Goal: Task Accomplishment & Management: Complete application form

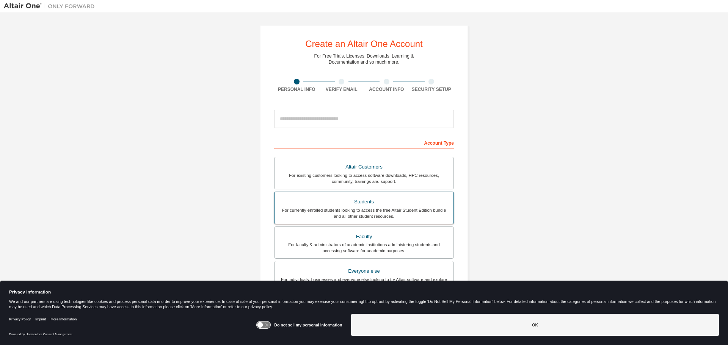
click at [381, 202] on div "Students" at bounding box center [364, 202] width 170 height 11
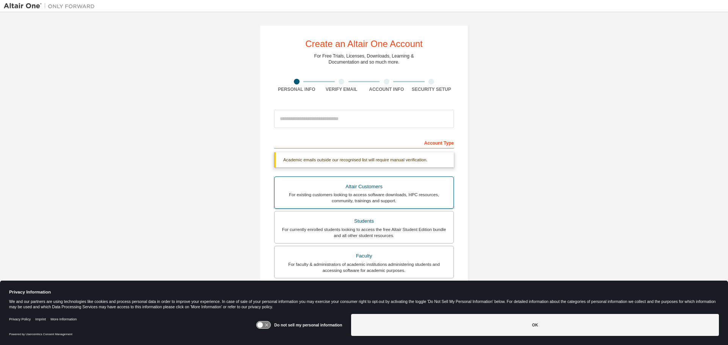
click at [381, 202] on div "For existing customers looking to access software downloads, HPC resources, com…" at bounding box center [364, 198] width 170 height 12
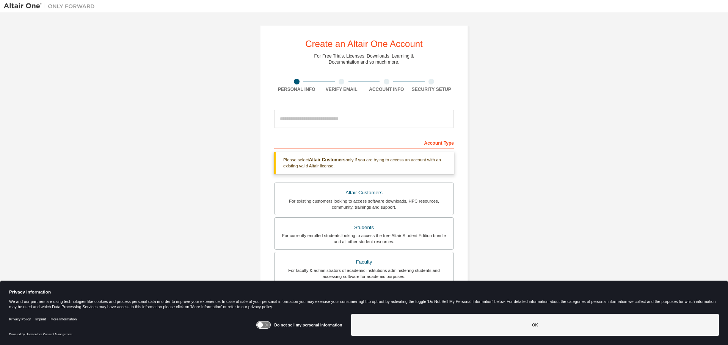
click at [391, 143] on div "Account Type" at bounding box center [364, 142] width 180 height 12
click at [359, 228] on div "Students" at bounding box center [364, 228] width 170 height 11
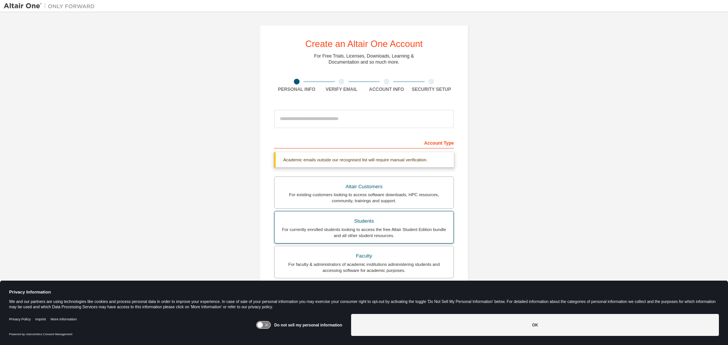
click at [359, 228] on div "For currently enrolled students looking to access the free Altair Student Editi…" at bounding box center [364, 233] width 170 height 12
click at [394, 127] on input "email" at bounding box center [364, 119] width 180 height 18
type input "**********"
drag, startPoint x: 728, startPoint y: 83, endPoint x: 720, endPoint y: 125, distance: 42.0
click at [720, 125] on div "**********" at bounding box center [364, 167] width 728 height 311
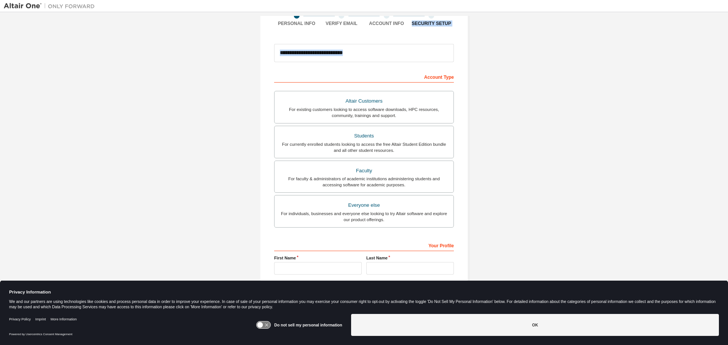
scroll to position [98, 0]
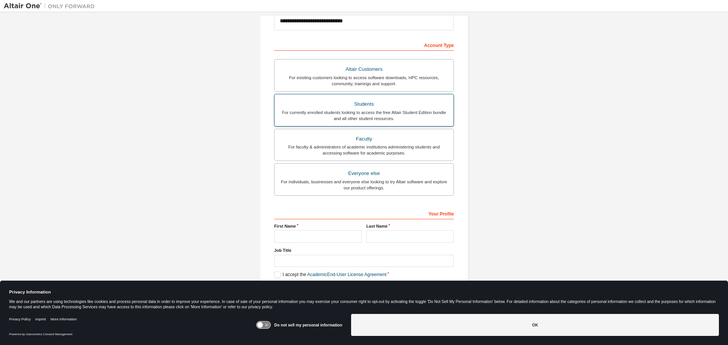
click at [425, 115] on div "For currently enrolled students looking to access the free Altair Student Editi…" at bounding box center [364, 116] width 170 height 12
click at [304, 233] on input "text" at bounding box center [318, 237] width 88 height 13
type input "****"
click at [378, 239] on input "text" at bounding box center [410, 237] width 88 height 13
type input "*****"
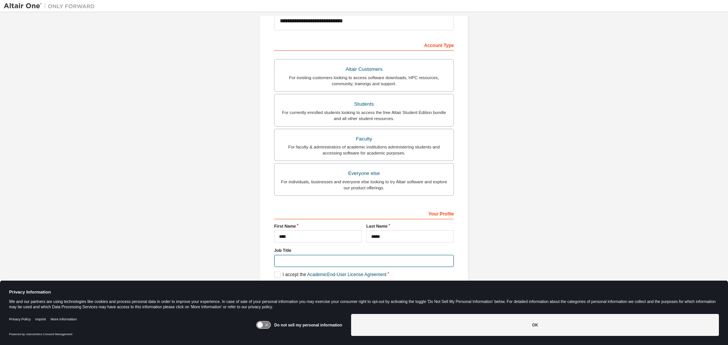
click at [348, 264] on input "text" at bounding box center [364, 261] width 180 height 13
click at [262, 322] on icon at bounding box center [263, 325] width 15 height 8
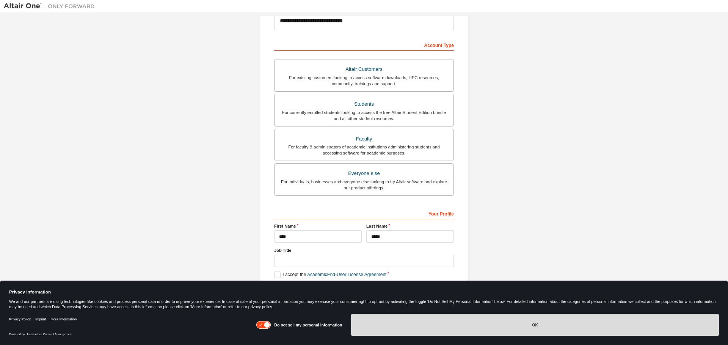
click at [394, 326] on button "OK" at bounding box center [535, 325] width 368 height 22
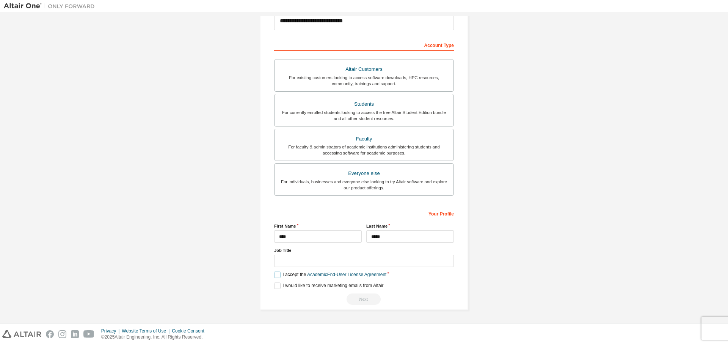
click at [277, 272] on label "I accept the Academic End-User License Agreement" at bounding box center [330, 275] width 112 height 6
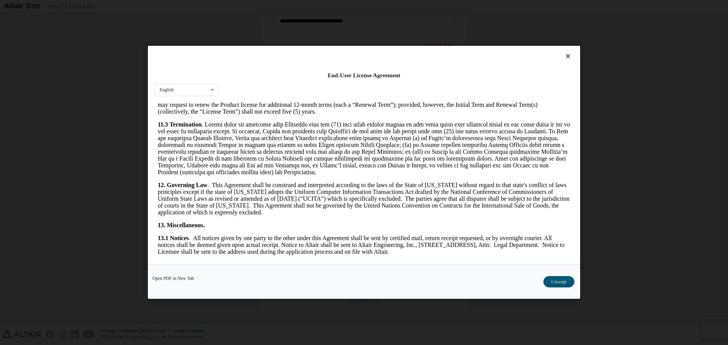
scroll to position [1144, 0]
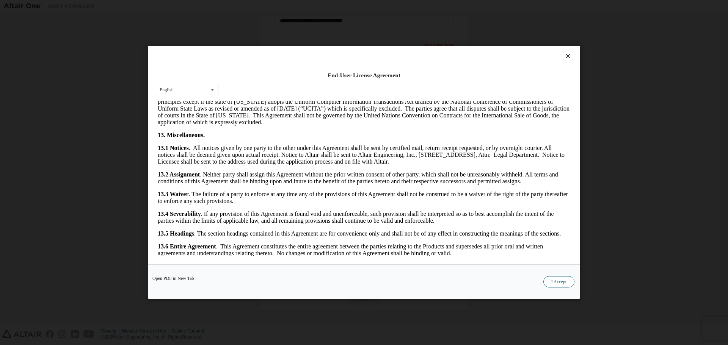
click at [551, 283] on button "I Accept" at bounding box center [558, 282] width 31 height 11
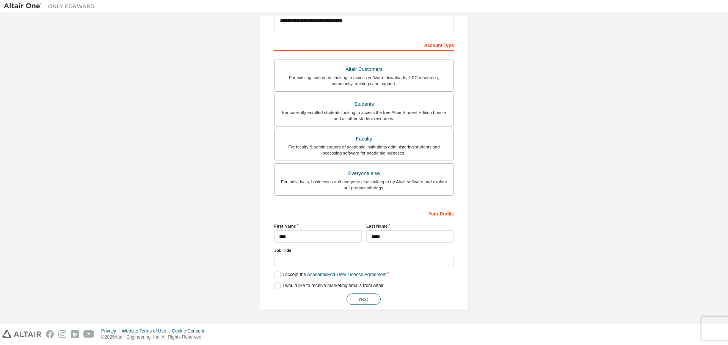
click at [364, 298] on button "Next" at bounding box center [364, 299] width 34 height 11
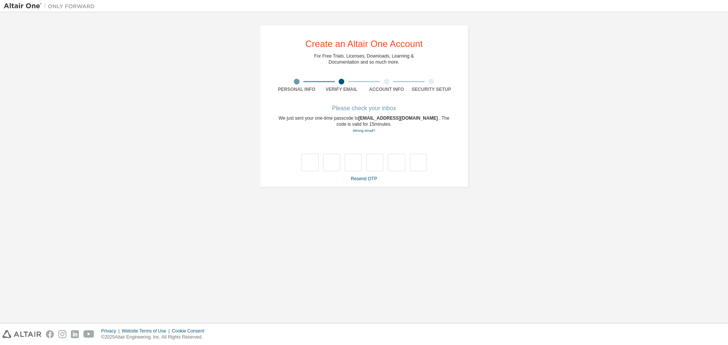
scroll to position [0, 0]
type input "*"
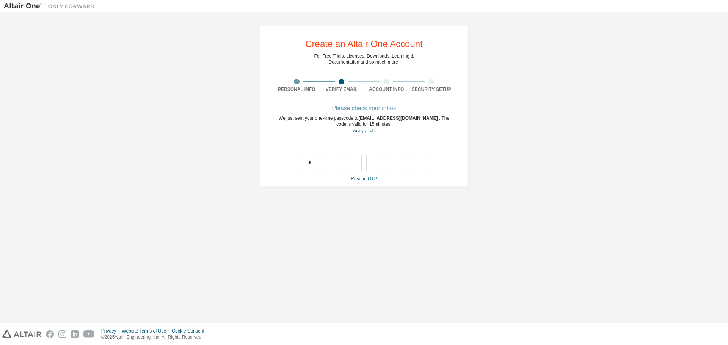
type input "*"
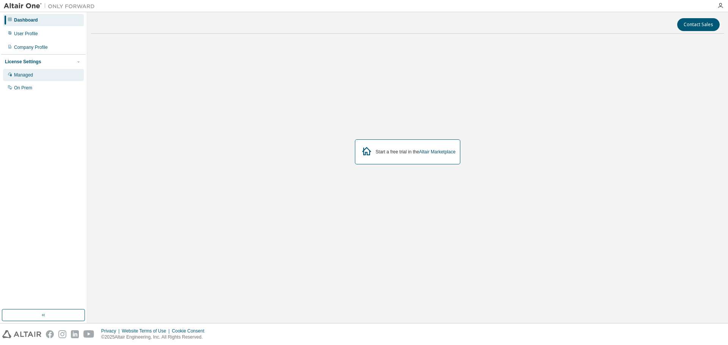
click at [35, 70] on div "Managed" at bounding box center [43, 75] width 81 height 12
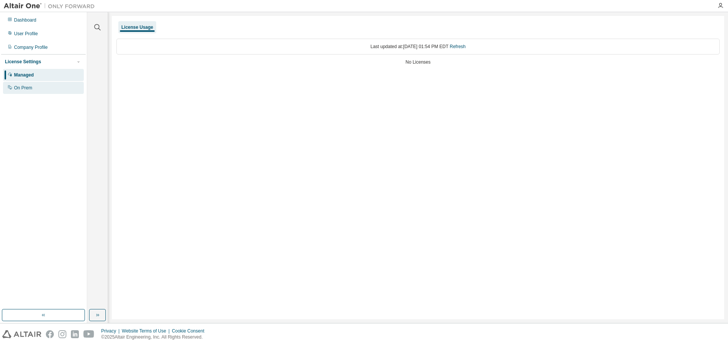
click at [41, 83] on div "On Prem" at bounding box center [43, 88] width 81 height 12
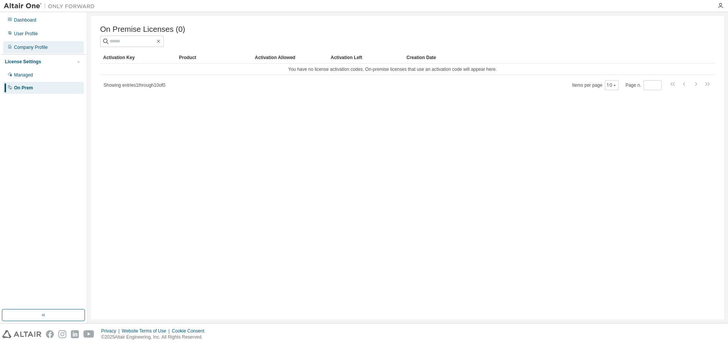
click at [26, 44] on div "Company Profile" at bounding box center [31, 47] width 34 height 6
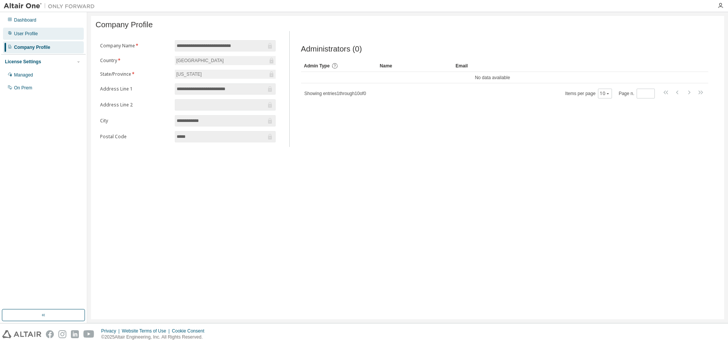
click at [26, 38] on div "User Profile" at bounding box center [43, 34] width 81 height 12
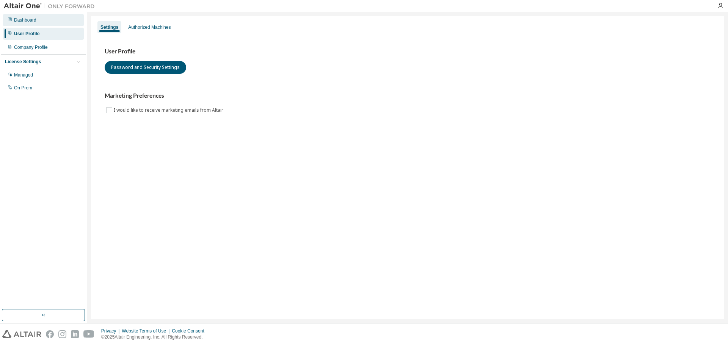
click at [15, 16] on div "Dashboard" at bounding box center [43, 20] width 81 height 12
